Goal: Task Accomplishment & Management: Manage account settings

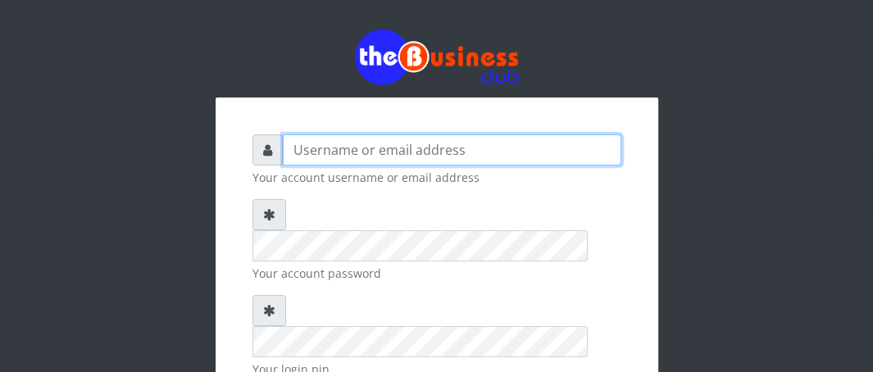
type input "Boboyen"
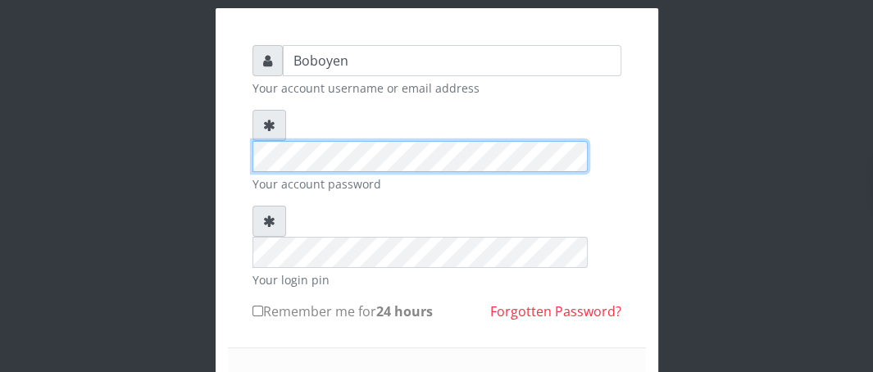
scroll to position [164, 0]
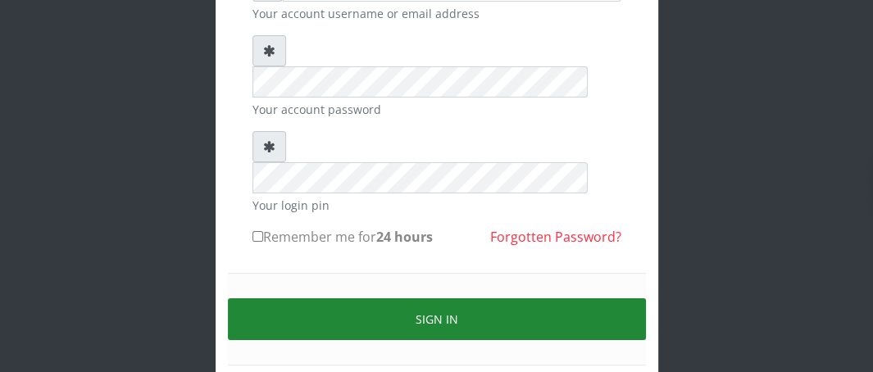
click at [350, 298] on button "Sign in" at bounding box center [437, 319] width 418 height 42
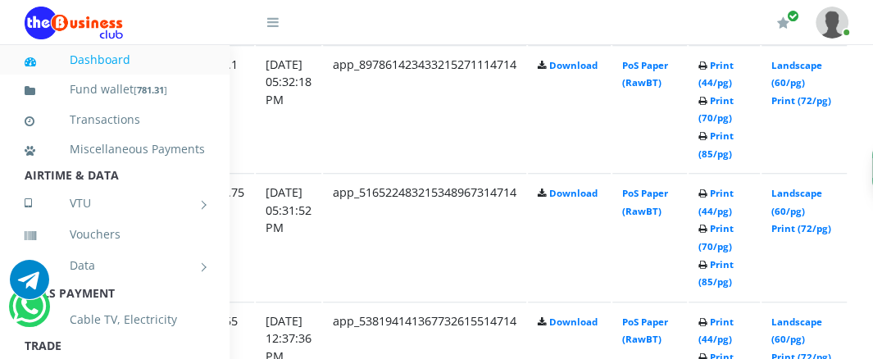
scroll to position [984, 292]
